Goal: Task Accomplishment & Management: Complete application form

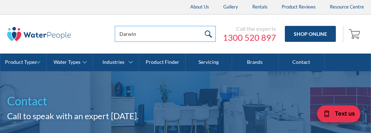
type input "Darwin"
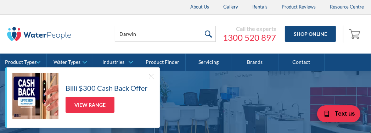
type input "Darwin"
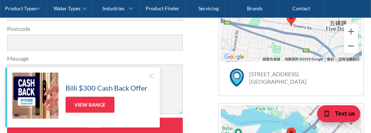
type input "[EMAIL_ADDRESS][DOMAIN_NAME]"
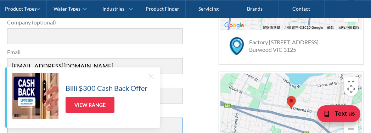
type input "10018"
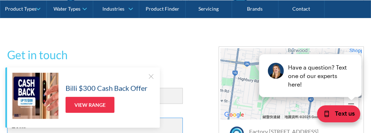
type input "Zetta"
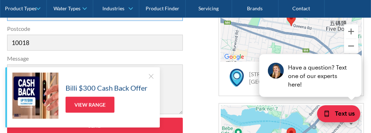
scroll to position [0, 503]
type input "we are a company making in-ear heart rate monitoring devices. We are developing…"
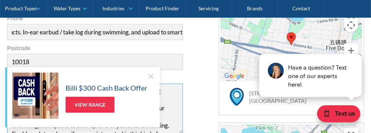
scroll to position [83, 0]
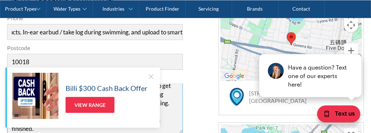
type textarea "Hi, we are a company making in-ear heart rate monitoring devices. We are develo…"
